Goal: Navigation & Orientation: Understand site structure

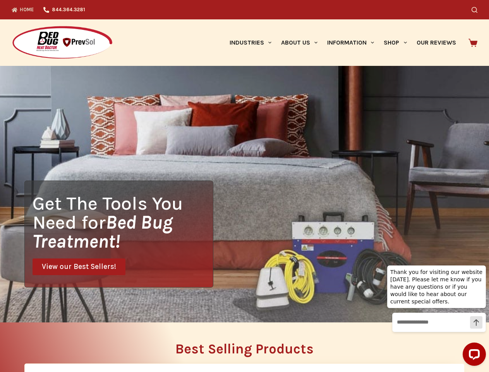
click at [245, 186] on div "Get The Tools You Need for Bed Bug Treatment! View our Best Sellers!" at bounding box center [244, 194] width 489 height 257
click at [478, 10] on icon "Search" at bounding box center [475, 10] width 6 height 6
click at [253, 43] on link "Industries" at bounding box center [251, 42] width 52 height 47
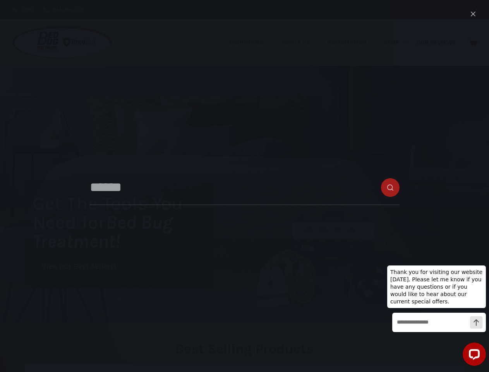
click at [303, 43] on link "About Us" at bounding box center [299, 42] width 46 height 47
click at [354, 43] on link "Information" at bounding box center [351, 42] width 57 height 47
click at [399, 43] on link "Shop" at bounding box center [395, 42] width 33 height 47
